Goal: Task Accomplishment & Management: Use online tool/utility

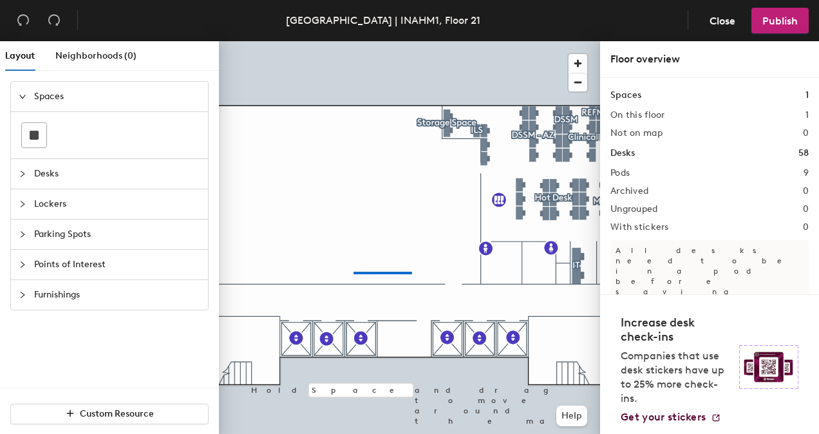
click at [354, 41] on div at bounding box center [409, 41] width 381 height 0
click at [425, 41] on div at bounding box center [409, 41] width 381 height 0
click at [367, 41] on div at bounding box center [409, 41] width 381 height 0
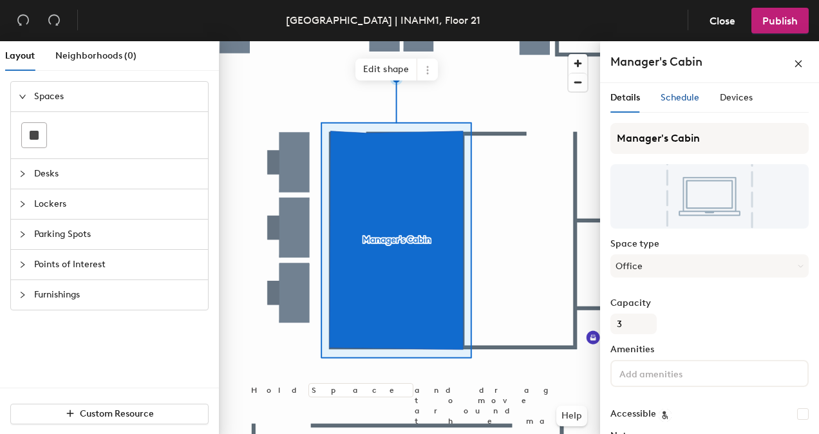
click at [678, 98] on span "Schedule" at bounding box center [680, 97] width 39 height 11
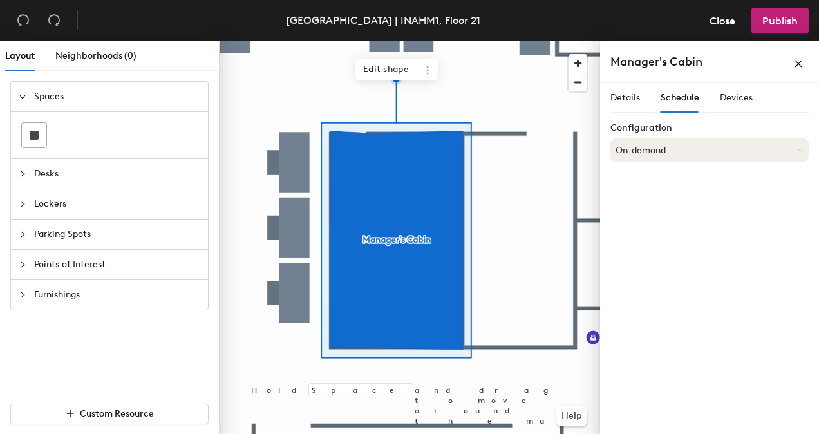
click at [750, 157] on button "On-demand" at bounding box center [710, 149] width 198 height 23
click at [738, 100] on span "Devices" at bounding box center [736, 97] width 33 height 11
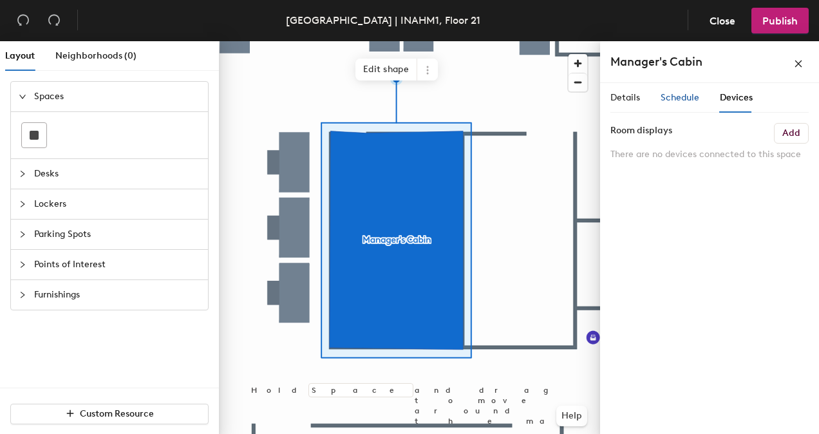
click at [685, 97] on span "Schedule" at bounding box center [680, 97] width 39 height 11
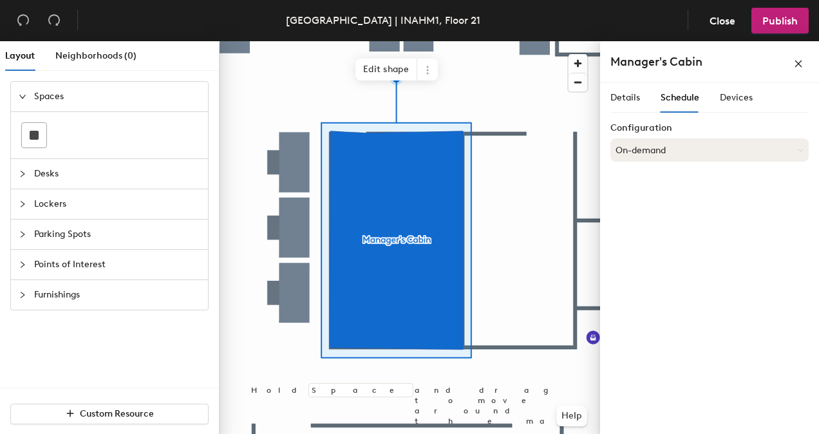
click at [636, 147] on button "On-demand" at bounding box center [710, 149] width 198 height 23
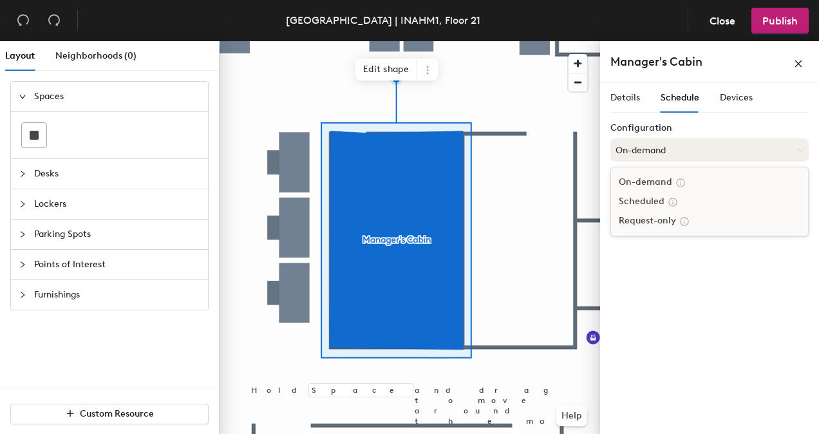
click at [636, 147] on button "On-demand" at bounding box center [710, 149] width 198 height 23
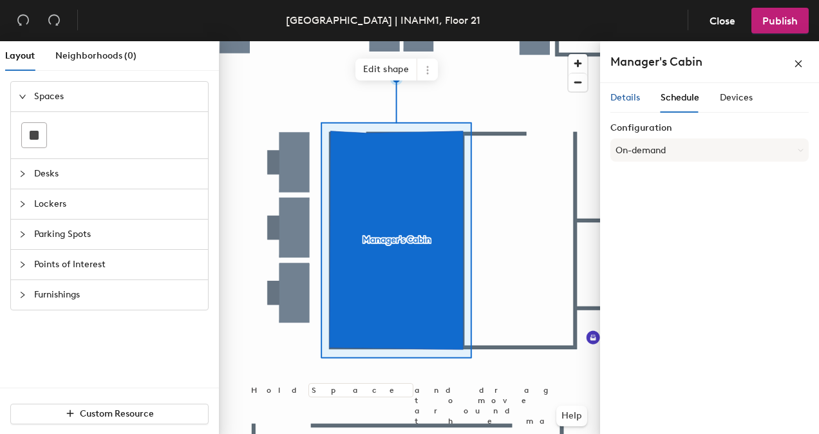
click at [632, 99] on span "Details" at bounding box center [626, 97] width 30 height 11
